Goal: Task Accomplishment & Management: Use online tool/utility

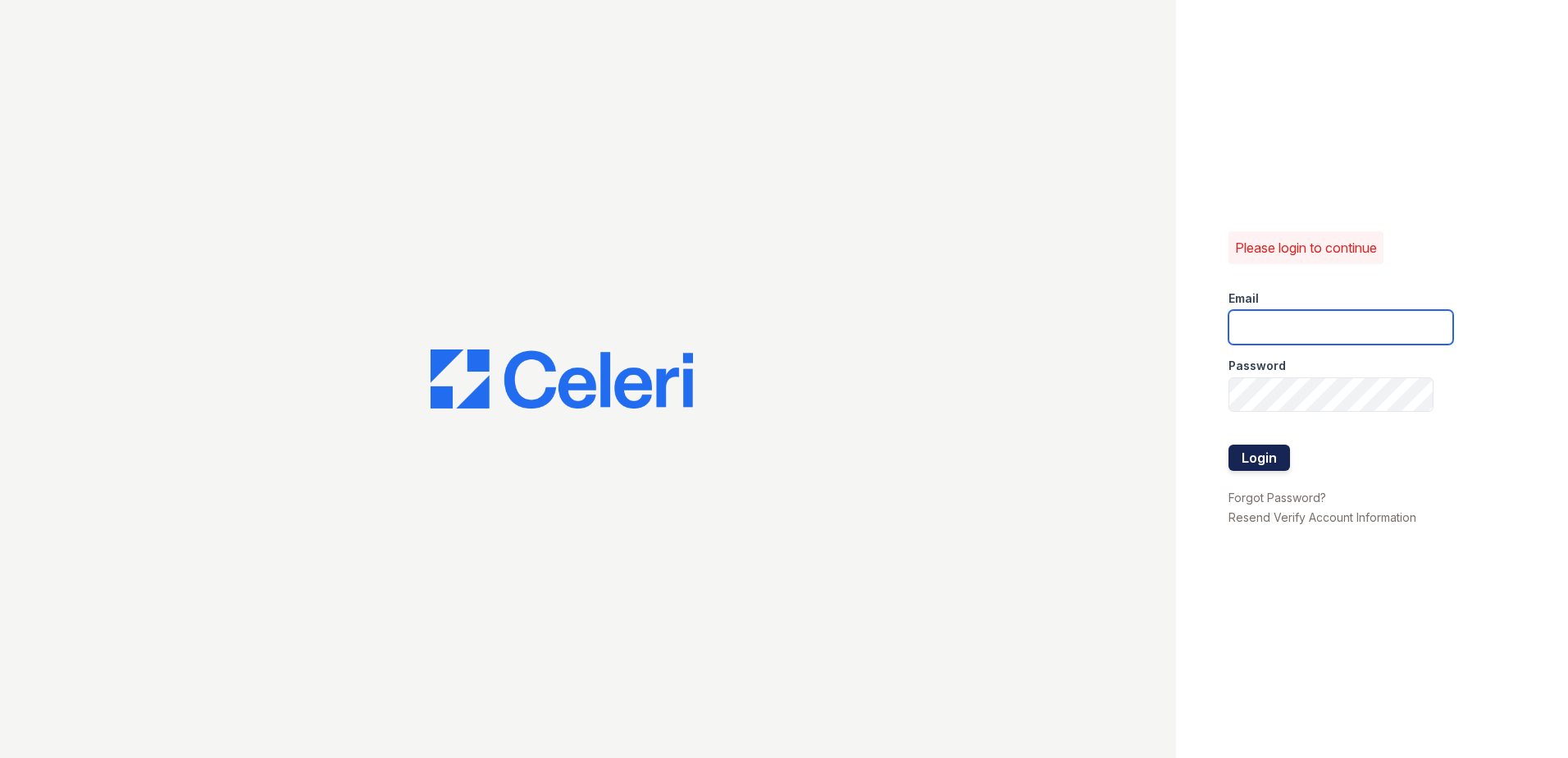
type input "[EMAIL_ADDRESS][DOMAIN_NAME]"
click at [1255, 463] on button "Login" at bounding box center [1260, 457] width 62 height 26
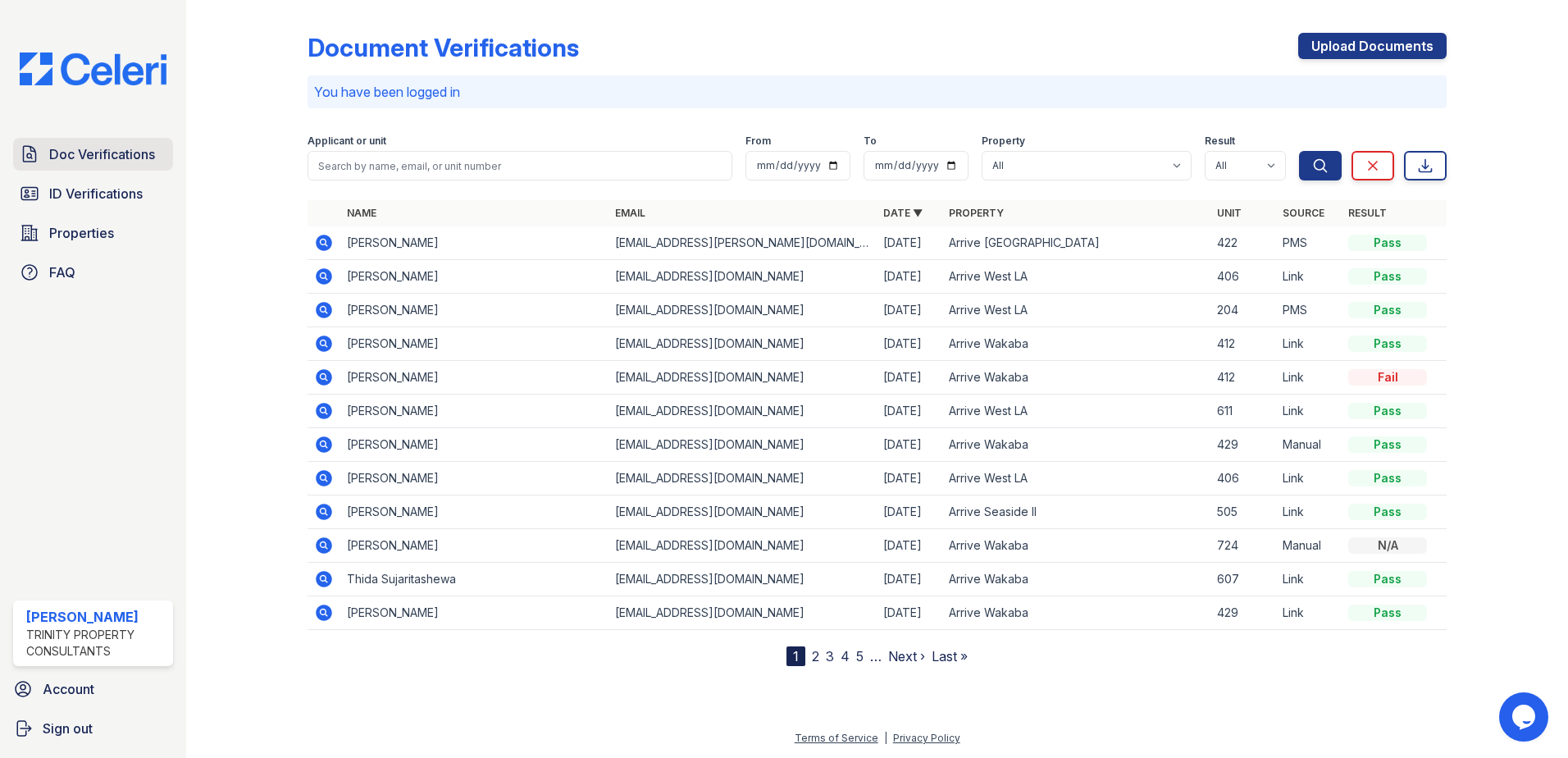
click at [111, 159] on span "Doc Verifications" at bounding box center [102, 154] width 105 height 19
